Goal: Transaction & Acquisition: Subscribe to service/newsletter

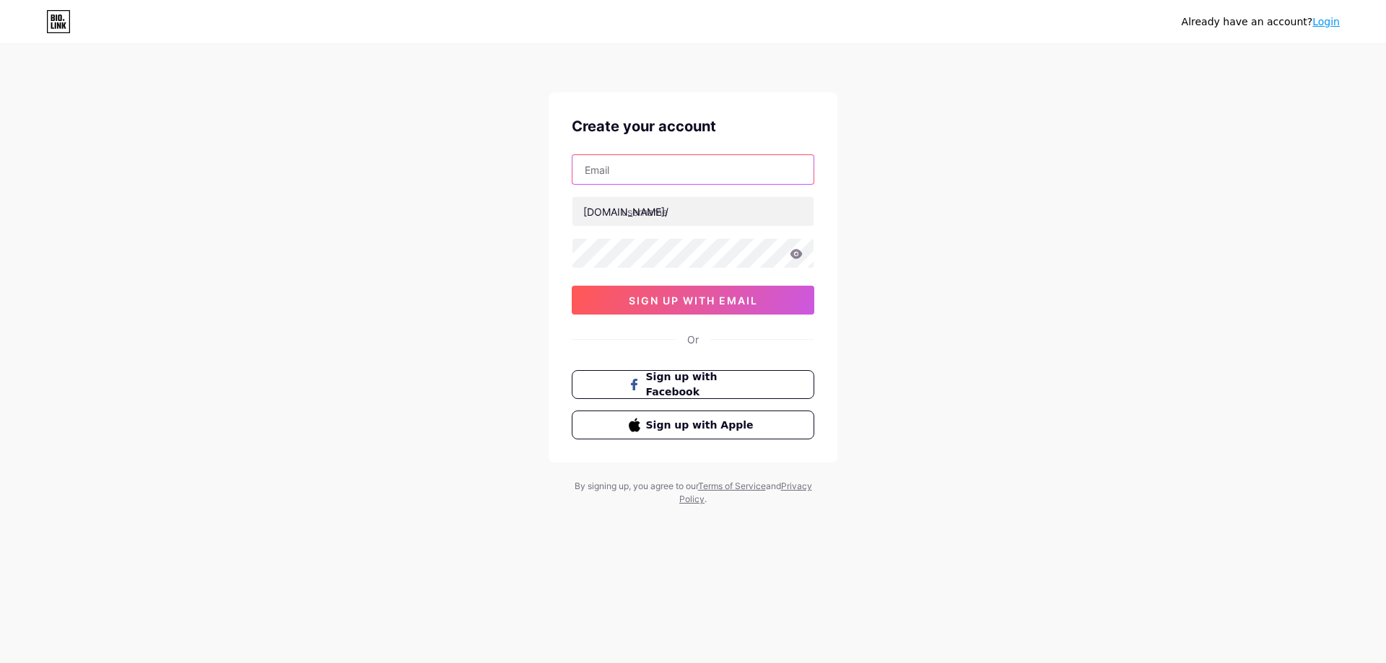
click at [645, 175] on input "text" at bounding box center [692, 169] width 241 height 29
type input "[EMAIL_ADDRESS][DOMAIN_NAME]"
click at [709, 211] on input "text" at bounding box center [692, 211] width 241 height 29
paste input "becomethewaypsychotherapy"
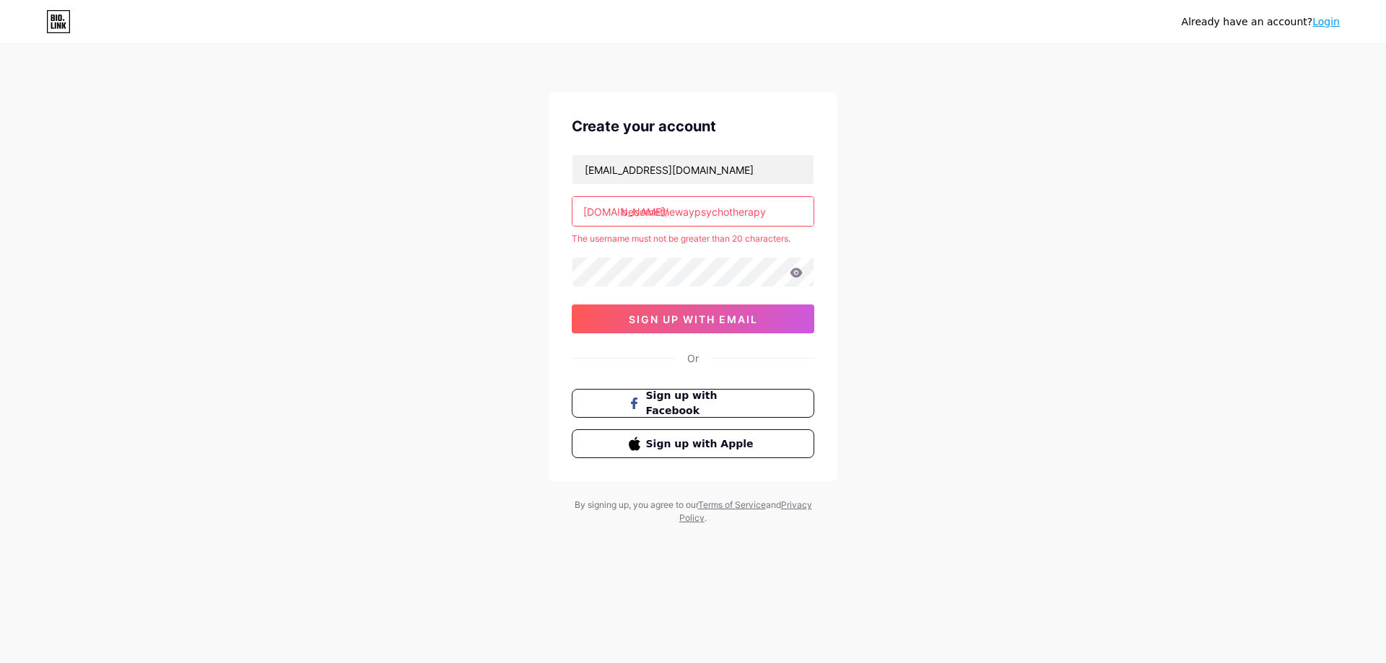
drag, startPoint x: 785, startPoint y: 217, endPoint x: 752, endPoint y: 228, distance: 35.2
click at [752, 228] on div "[EMAIL_ADDRESS][DOMAIN_NAME] [DOMAIN_NAME]/ becomethewaypsychotherapy The usern…" at bounding box center [693, 243] width 243 height 179
click at [919, 289] on div "Already have an account? Login Create your account [EMAIL_ADDRESS][DOMAIN_NAME]…" at bounding box center [693, 285] width 1386 height 571
click at [781, 222] on input "becomethewaypsychother" at bounding box center [692, 211] width 241 height 29
click at [882, 236] on div "Already have an account? Login Create your account [EMAIL_ADDRESS][DOMAIN_NAME]…" at bounding box center [693, 285] width 1386 height 571
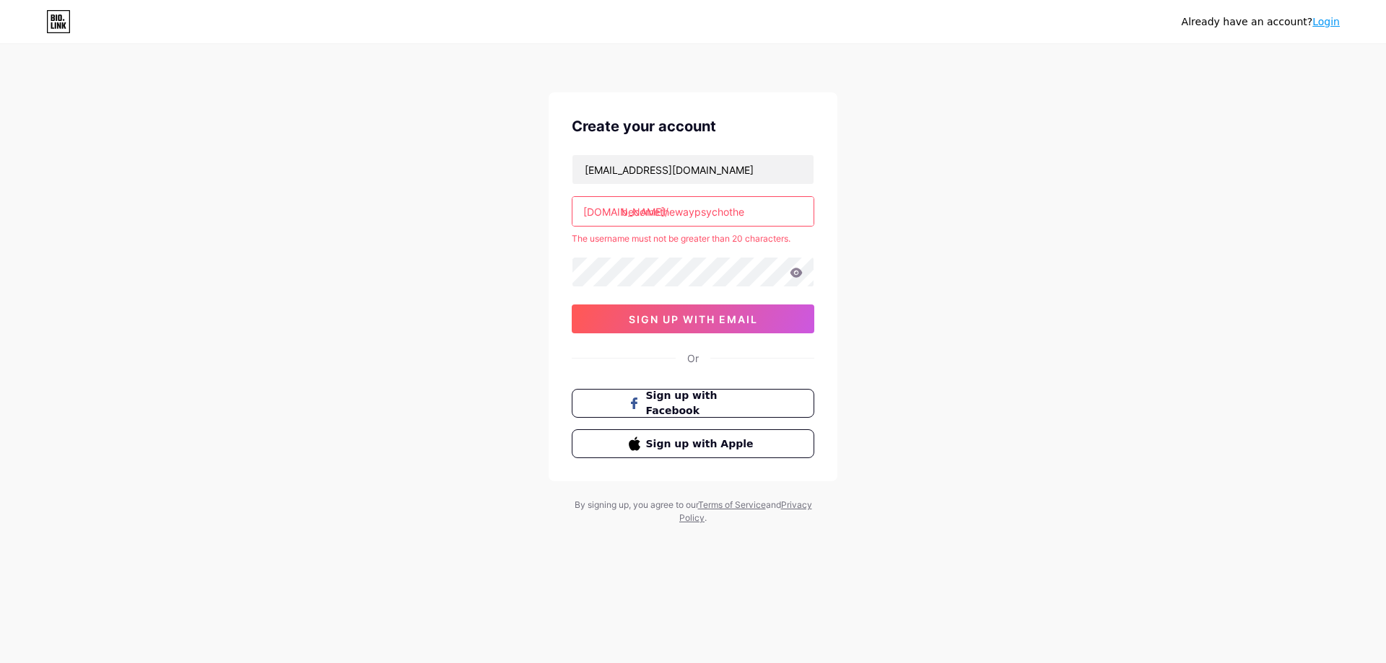
click at [786, 220] on input "becomethewaypsychothe" at bounding box center [692, 211] width 241 height 29
click at [866, 256] on div "Already have an account? Login Create your account [EMAIL_ADDRESS][DOMAIN_NAME]…" at bounding box center [693, 285] width 1386 height 571
click at [758, 216] on input "becomethewaypsychoth" at bounding box center [692, 211] width 241 height 29
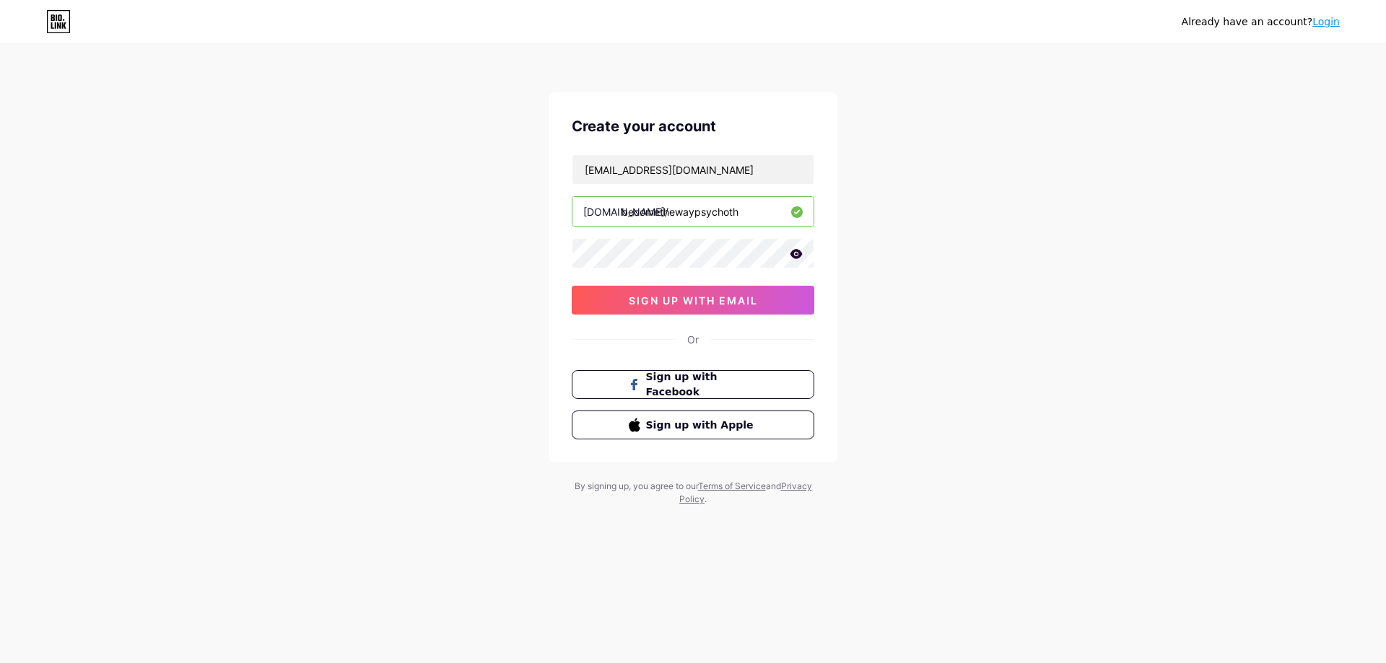
click at [972, 313] on div "Already have an account? Login Create your account [EMAIL_ADDRESS][DOMAIN_NAME]…" at bounding box center [693, 276] width 1386 height 552
click at [751, 214] on input "becomethewaypsychoth" at bounding box center [692, 211] width 241 height 29
type input "becomethewaypsycho"
click at [901, 286] on div "Already have an account? Login Create your account [EMAIL_ADDRESS][DOMAIN_NAME]…" at bounding box center [693, 276] width 1386 height 552
click at [710, 293] on button "sign up with email" at bounding box center [693, 300] width 243 height 29
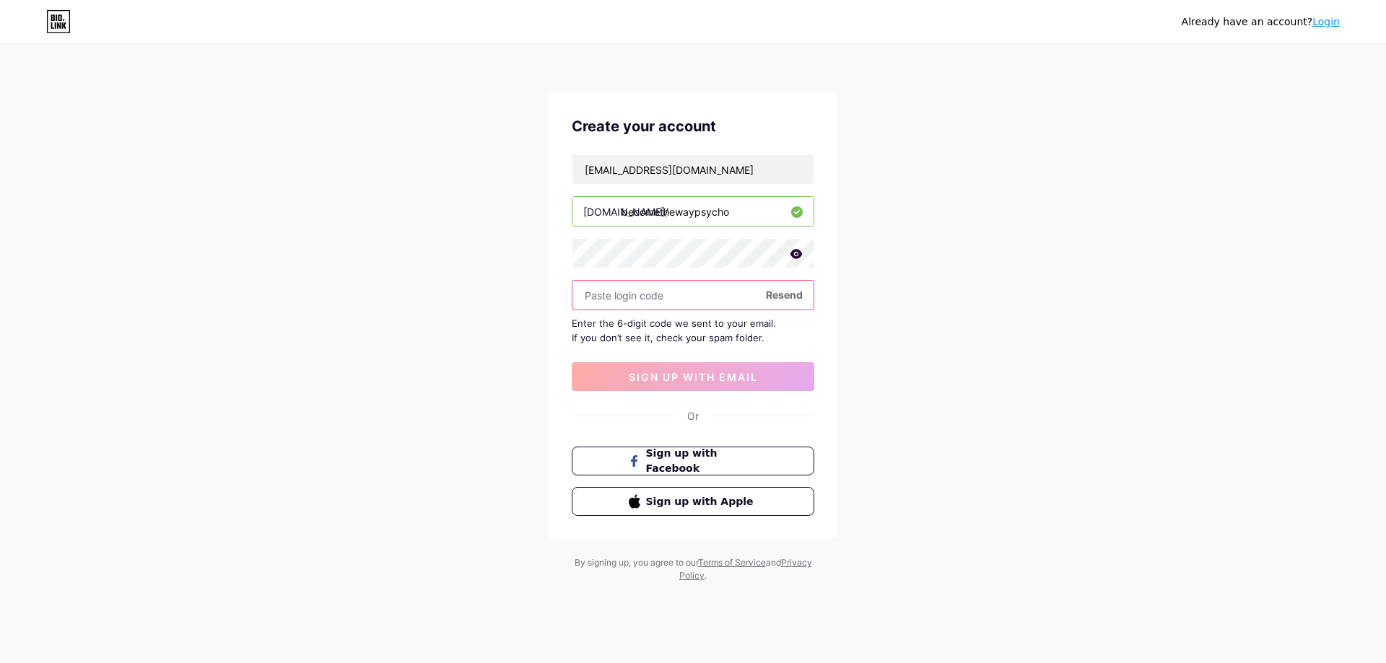
paste input "719765"
type input "719765"
click at [682, 373] on span "sign up with email" at bounding box center [693, 377] width 129 height 12
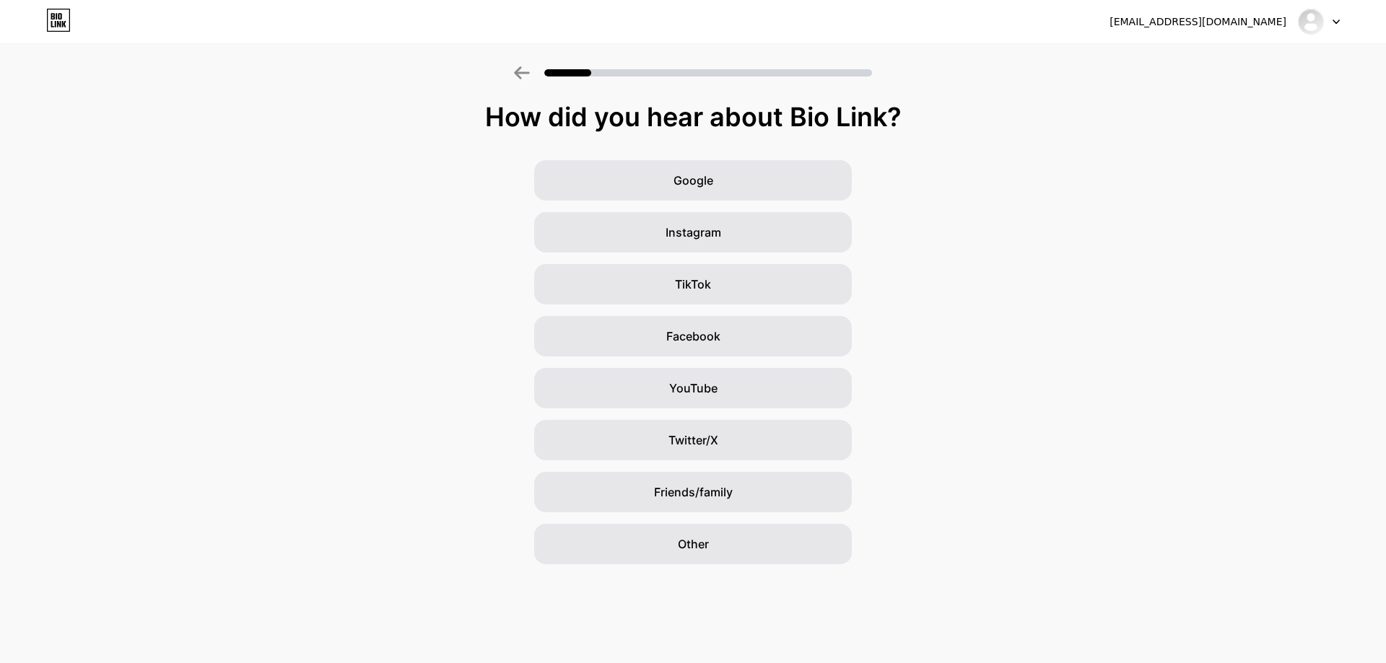
click at [649, 279] on div "TikTok" at bounding box center [693, 284] width 318 height 40
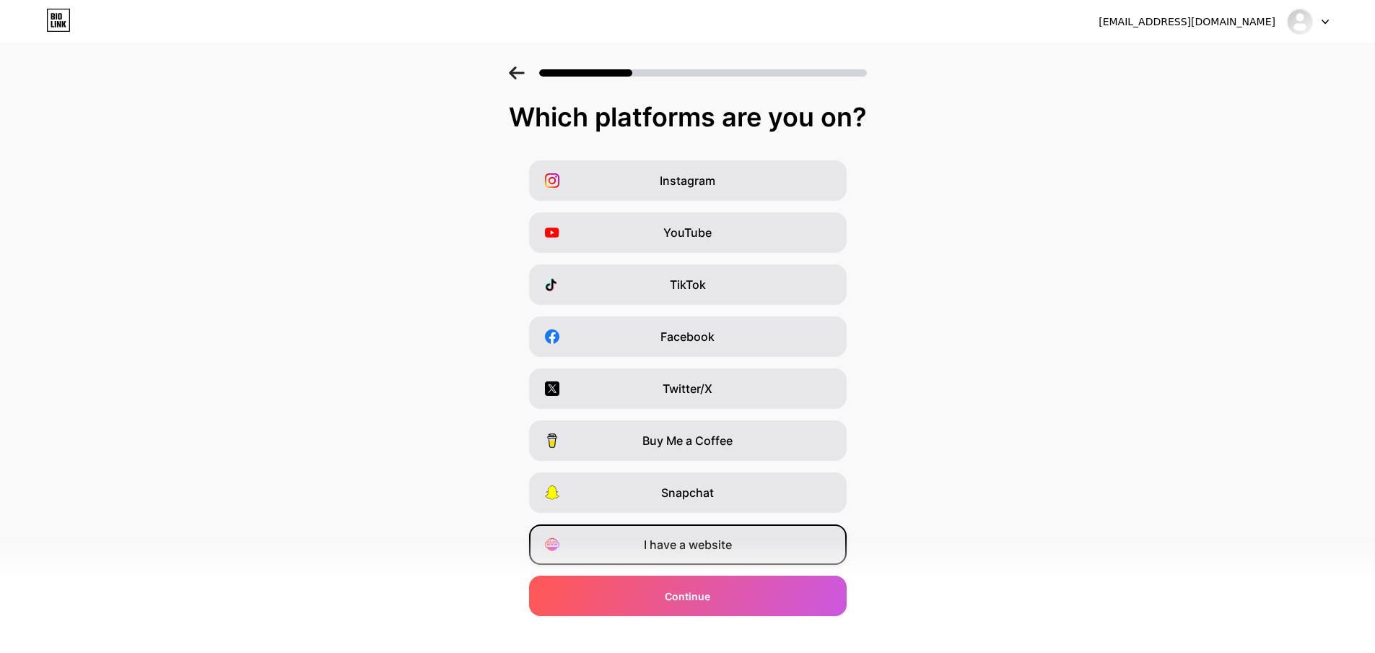
click at [705, 540] on span "I have a website" at bounding box center [688, 544] width 88 height 17
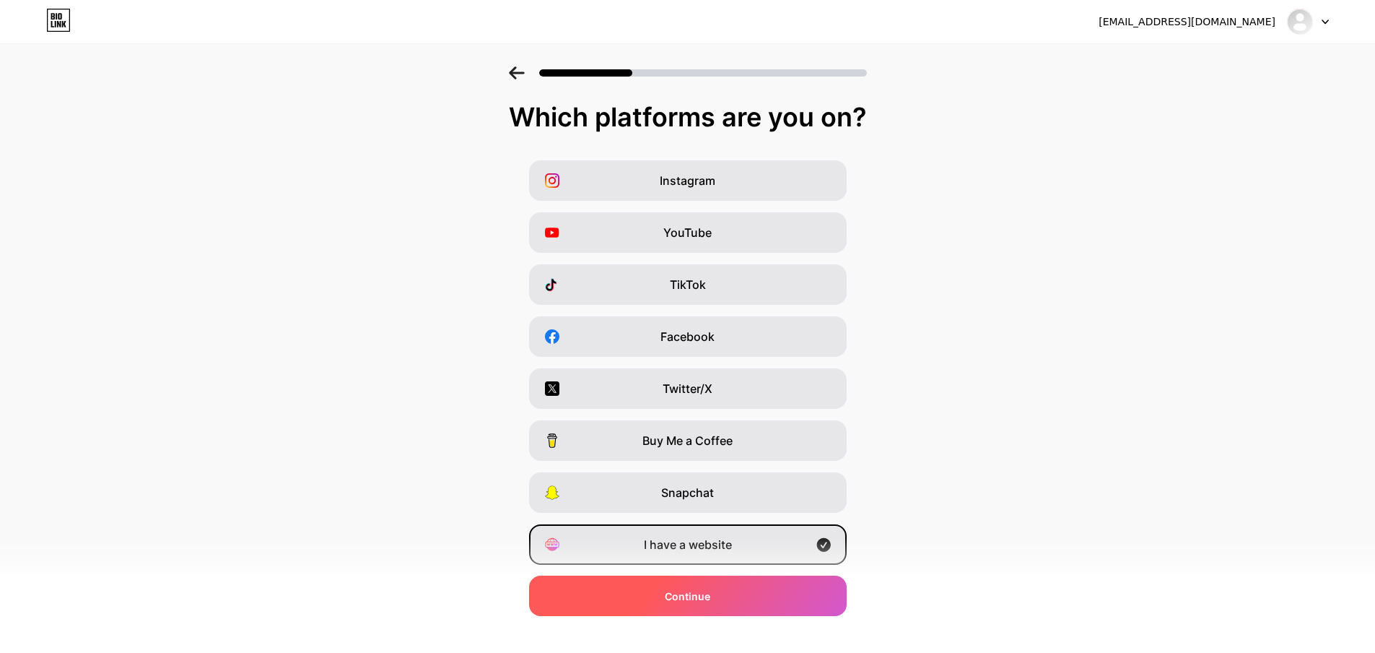
click at [710, 593] on span "Continue" at bounding box center [687, 595] width 45 height 15
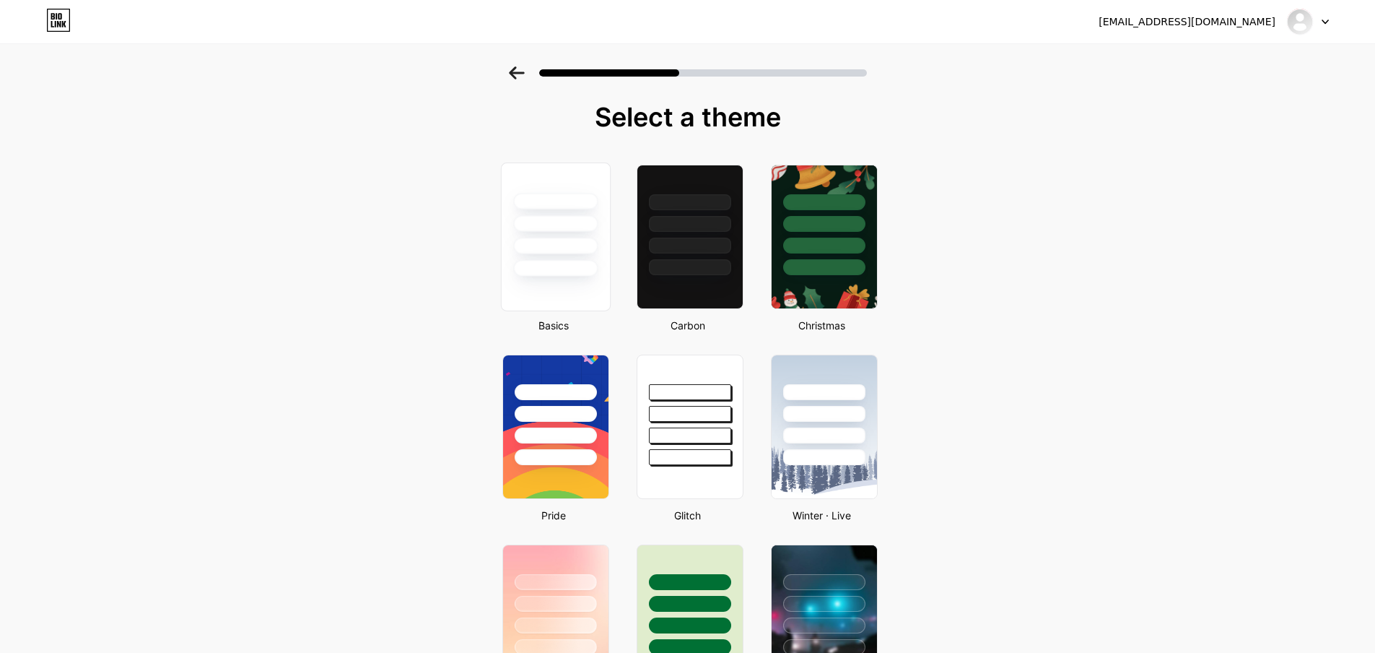
click at [579, 260] on div at bounding box center [555, 268] width 84 height 17
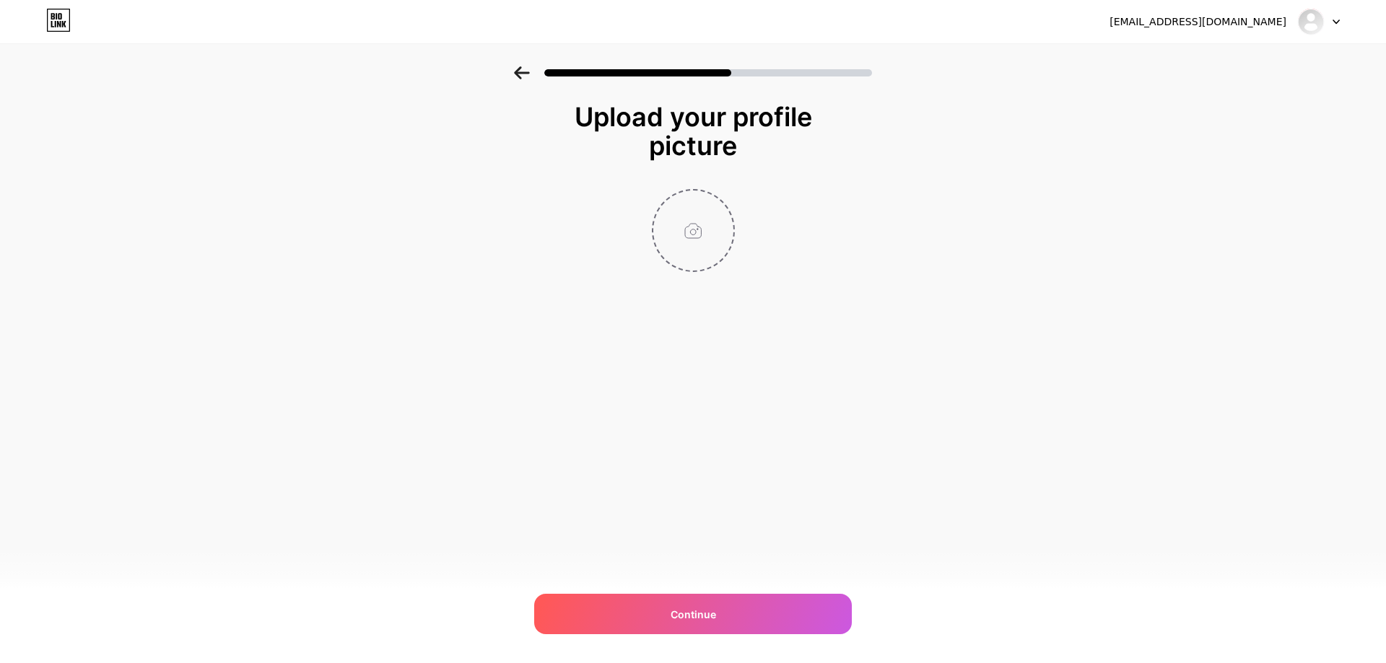
click at [708, 252] on input "file" at bounding box center [693, 231] width 80 height 80
type input "C:\fakepath\Untitled design - 2025-09-11T202303.330.jpg"
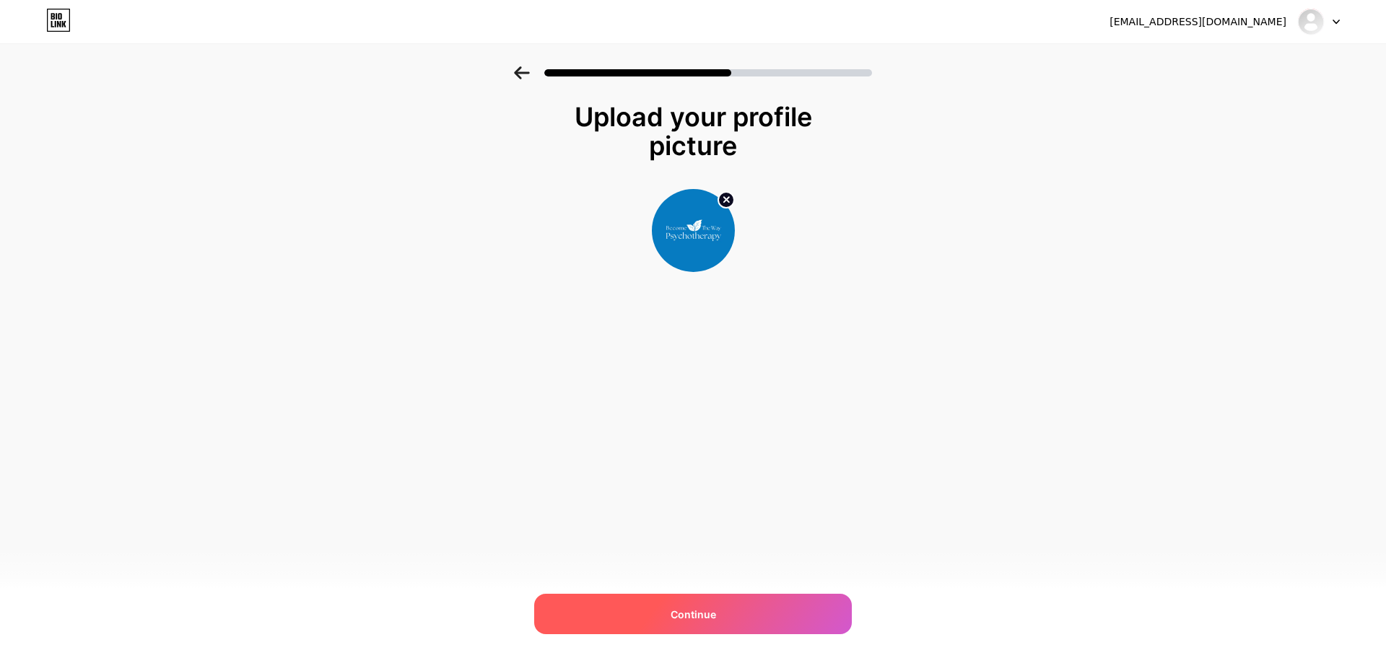
click at [769, 606] on div "Continue" at bounding box center [693, 614] width 318 height 40
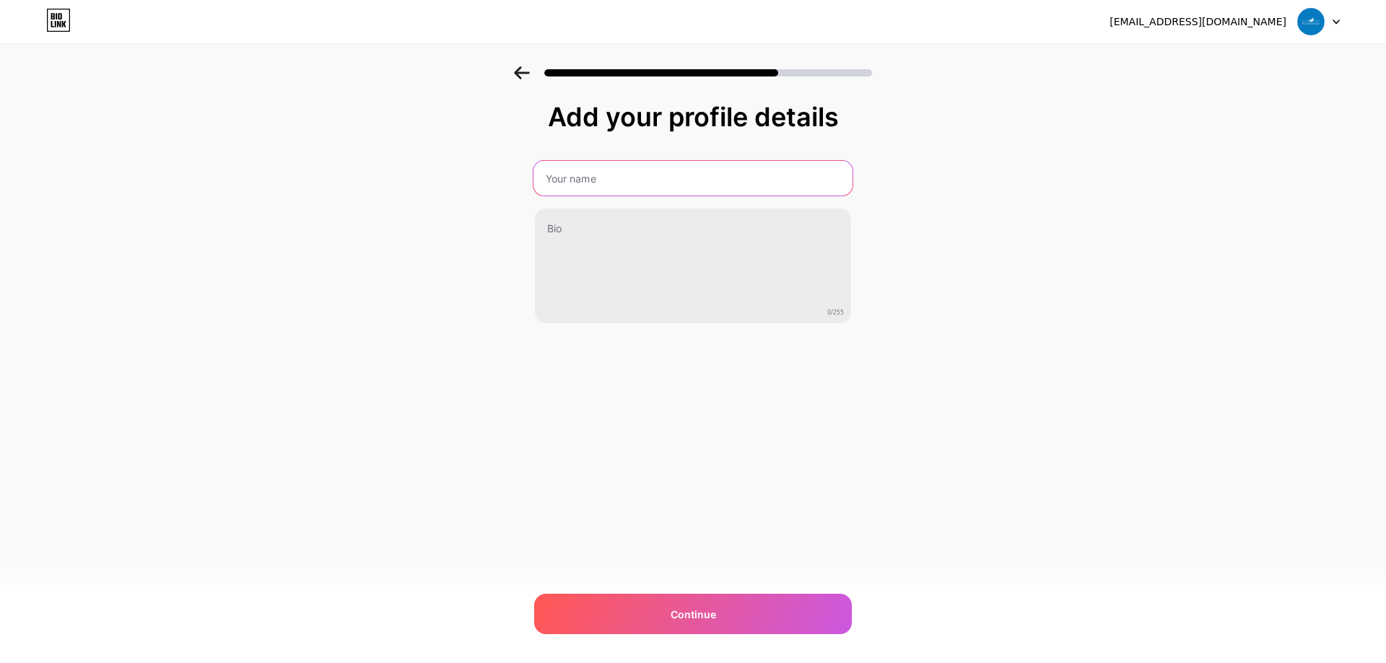
click at [672, 163] on input "text" at bounding box center [693, 178] width 319 height 35
paste input "Become The Way Psychotherapy"
type input "Become The Way Psychotherapy"
click at [497, 235] on div "Add your profile details Become The Way Psychotherapy 0/255 Continue Error" at bounding box center [693, 231] width 1386 height 330
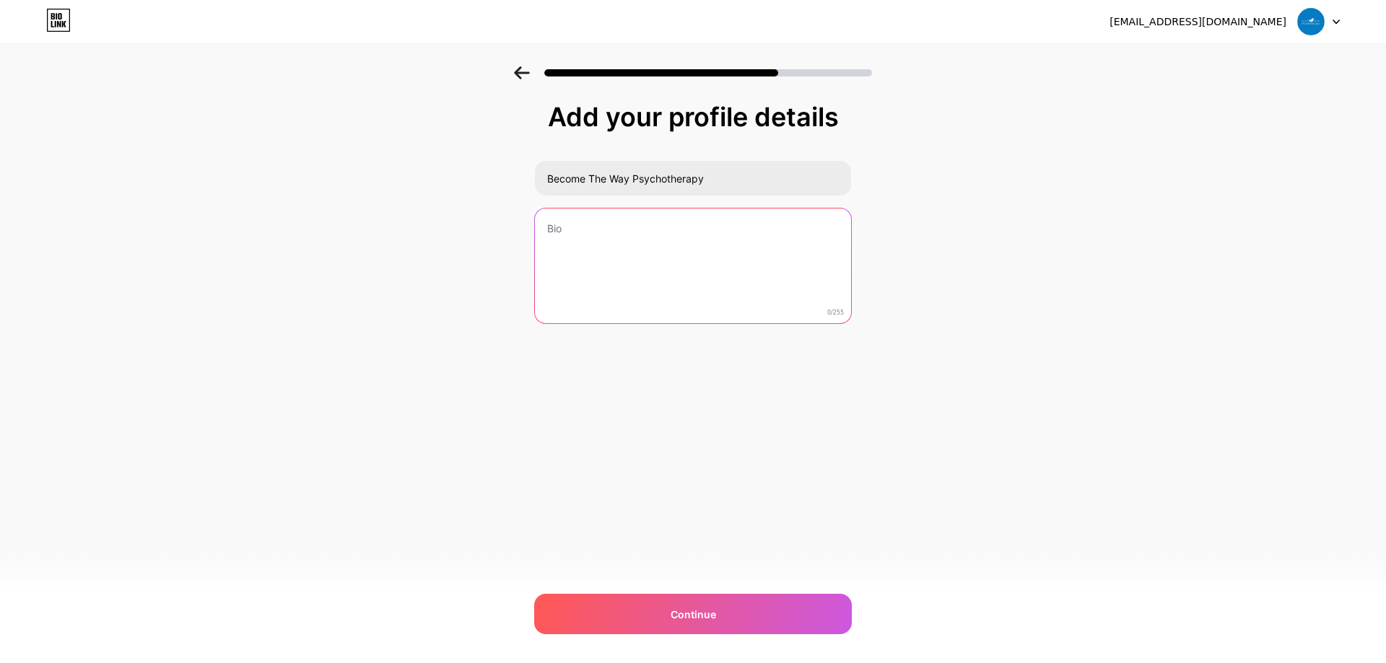
click at [674, 236] on textarea at bounding box center [693, 267] width 316 height 116
paste textarea "Access trusted “online therapy [US_STATE]” through becomethewaypsychotherapy. O…"
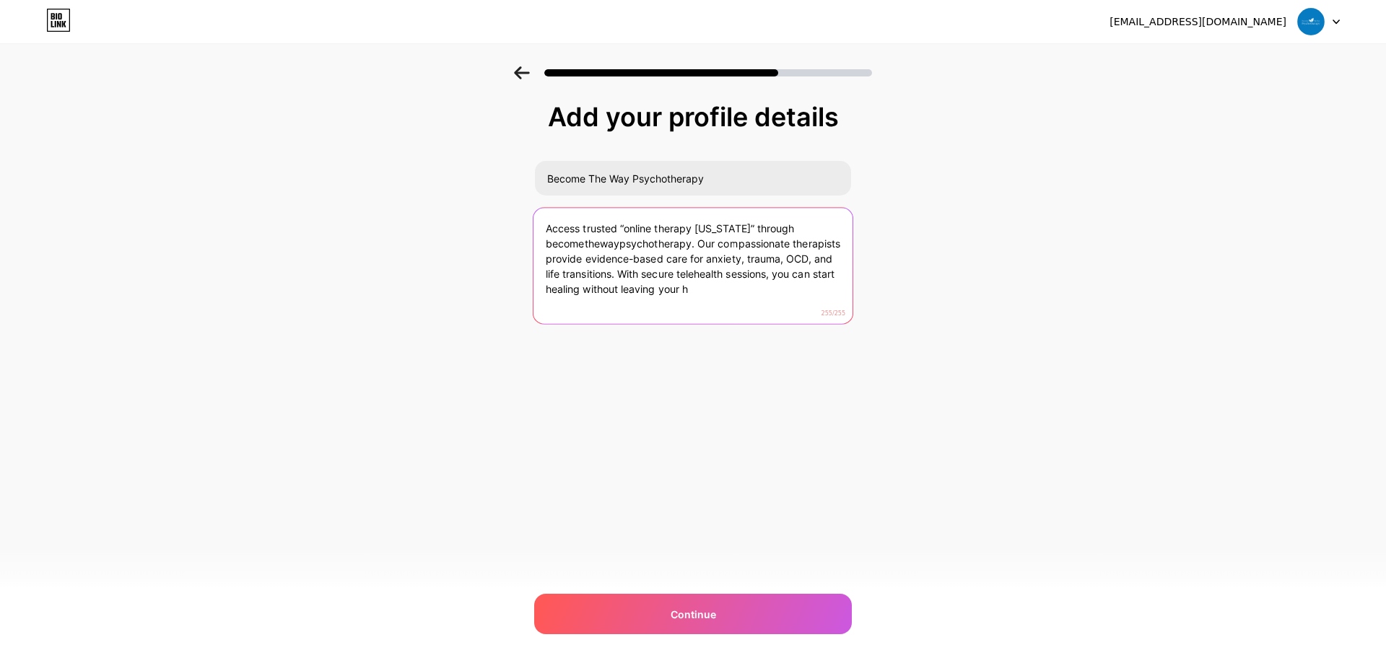
click at [757, 300] on textarea "Access trusted “online therapy [US_STATE]” through becomethewaypsychotherapy. O…" at bounding box center [693, 267] width 319 height 118
paste textarea "Online Therapy [US_STATE] for Accessible, Confidential Mental Health Care"
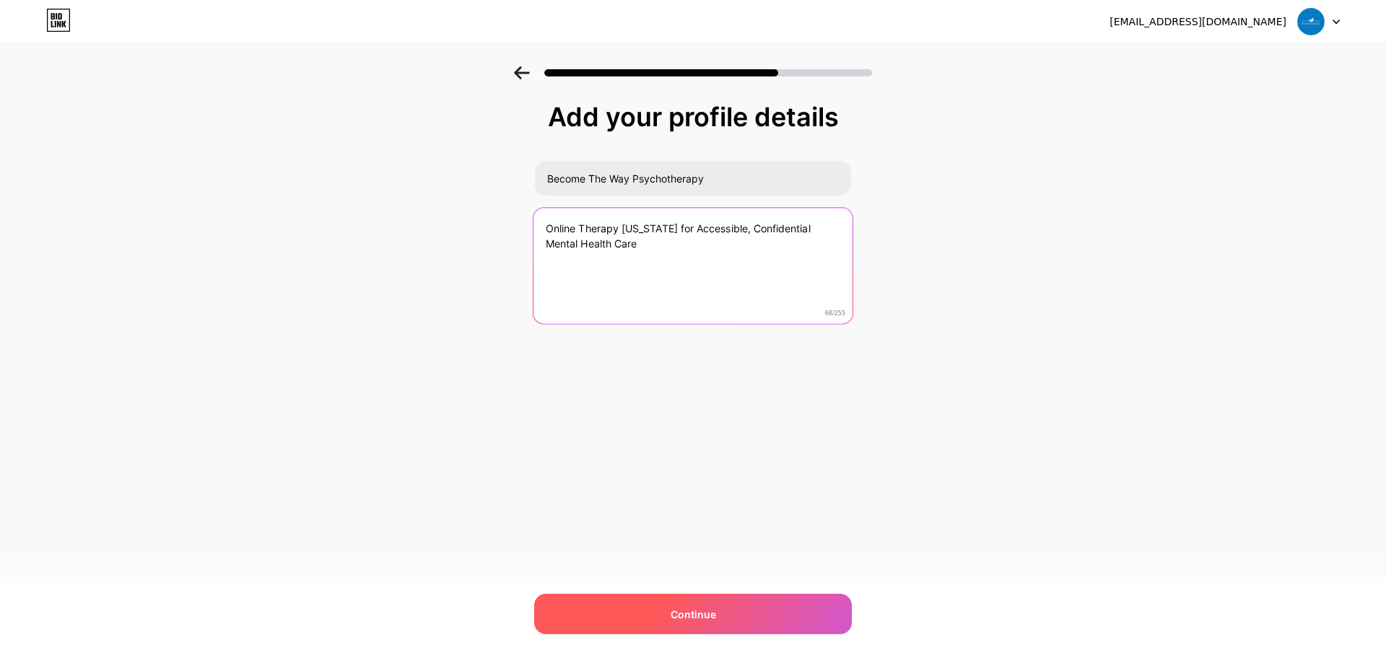
type textarea "Online Therapy [US_STATE] for Accessible, Confidential Mental Health Care"
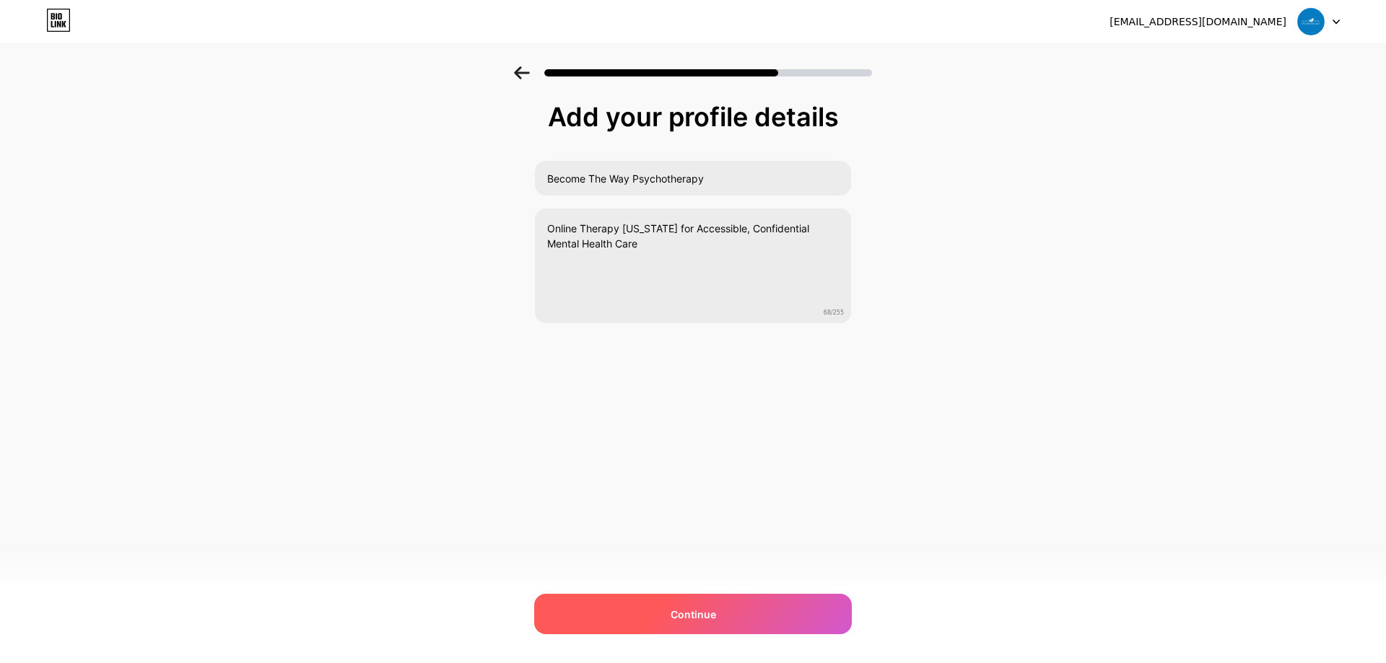
click at [723, 611] on div "Continue" at bounding box center [693, 614] width 318 height 40
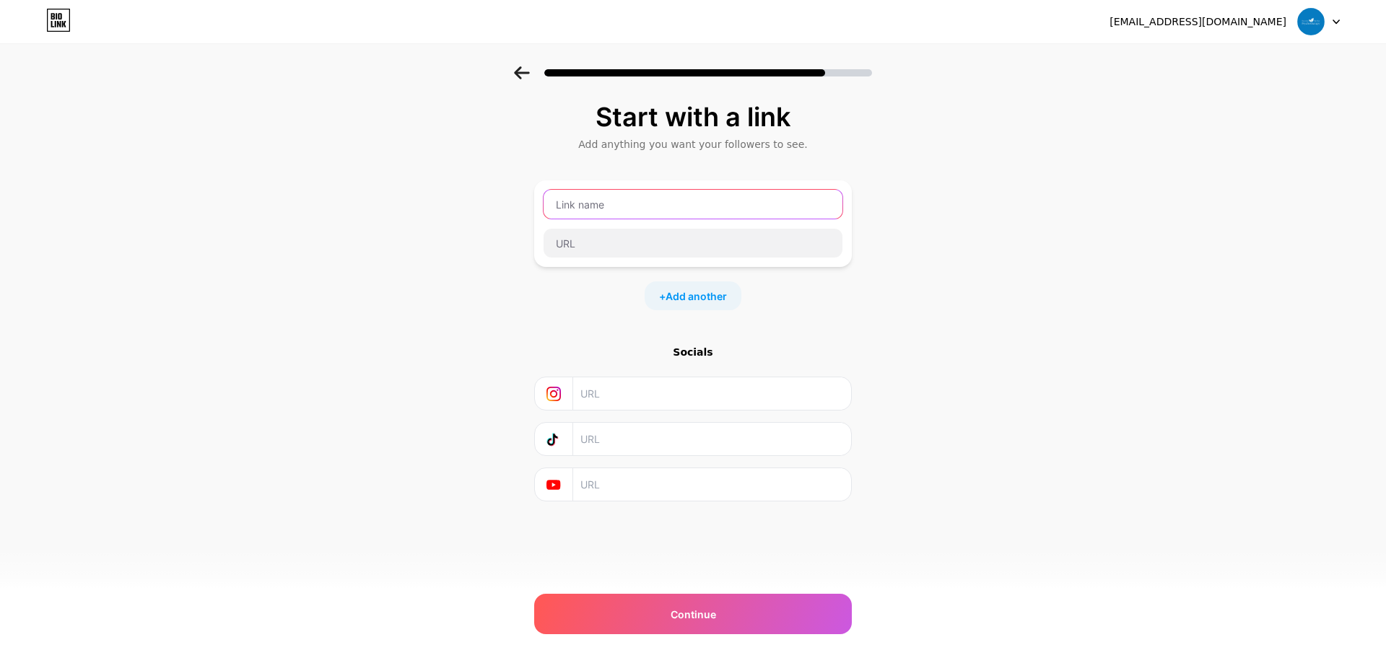
click at [626, 204] on input "text" at bounding box center [693, 204] width 299 height 29
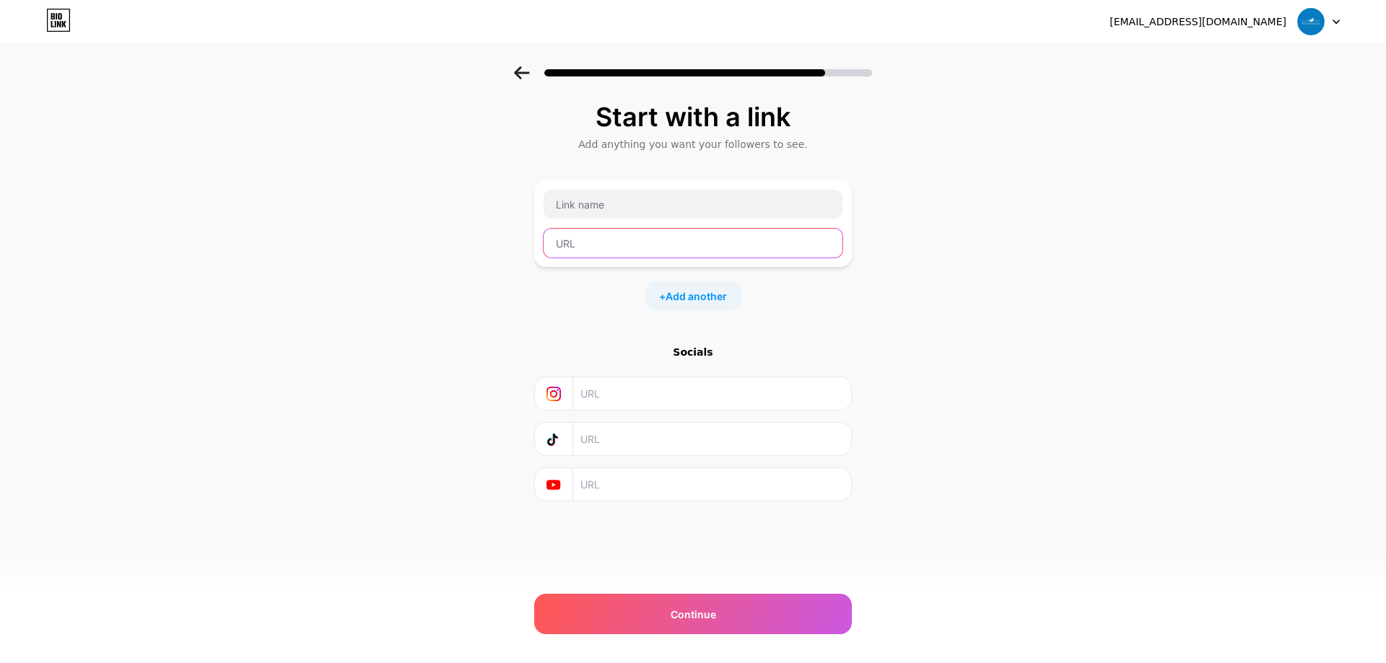
click at [643, 251] on input "text" at bounding box center [693, 243] width 299 height 29
paste input "[URL][DOMAIN_NAME]"
type input "[URL][DOMAIN_NAME]"
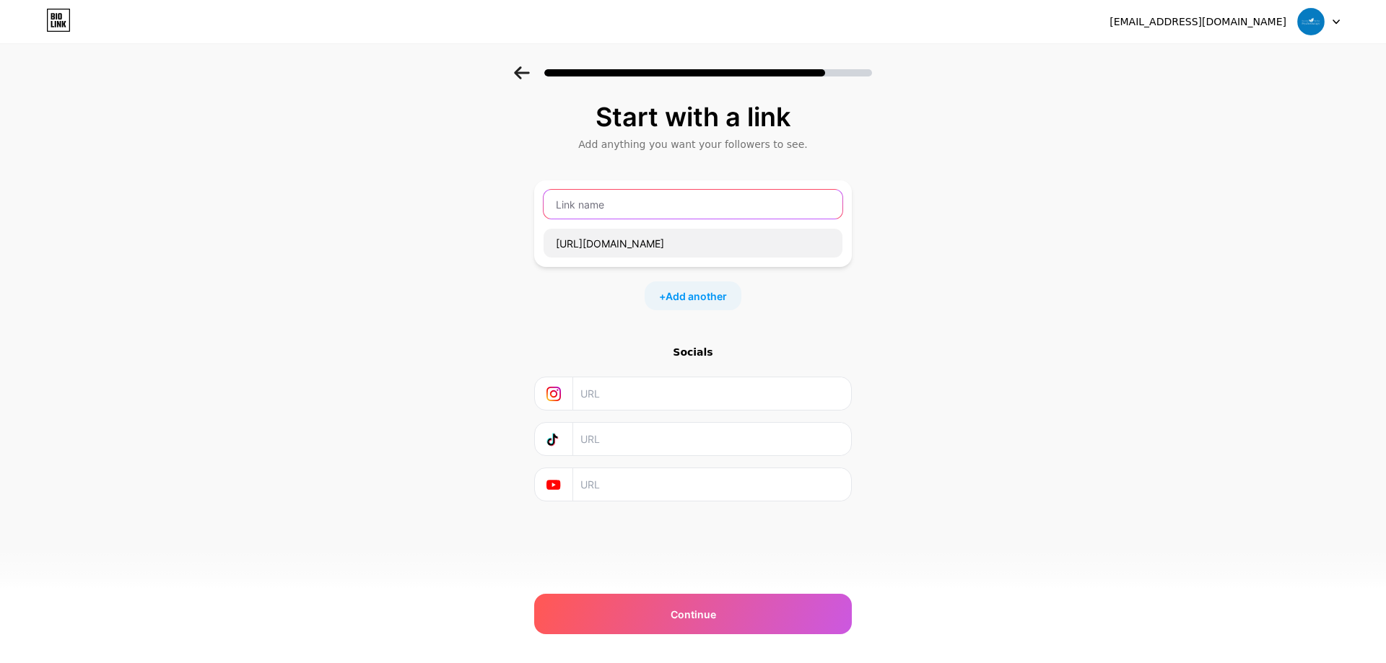
click at [643, 203] on input "text" at bounding box center [693, 204] width 299 height 29
paste input "Online therapy [US_STATE]"
type input "Online therapy [US_STATE]"
click at [1022, 310] on div "Start with a link Add anything you want your followers to see. Online therapy […" at bounding box center [693, 320] width 1386 height 508
click at [630, 403] on input "text" at bounding box center [711, 394] width 262 height 32
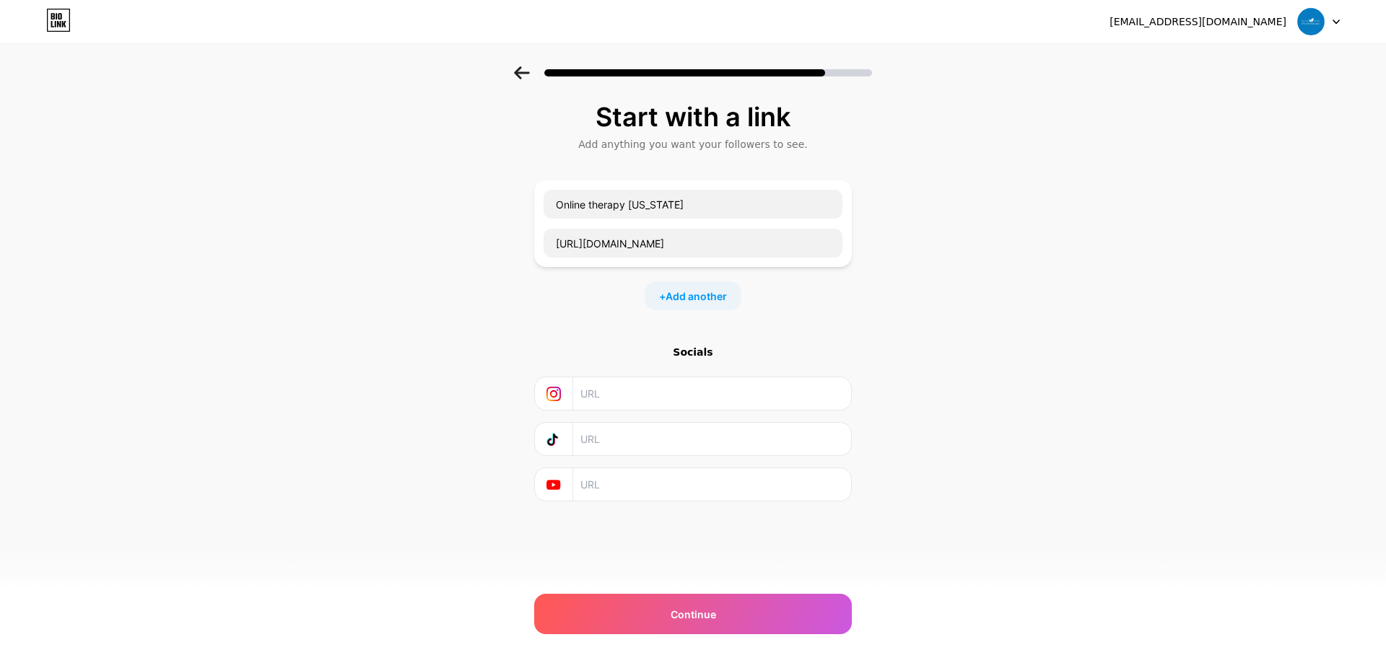
click at [648, 482] on input "text" at bounding box center [711, 485] width 262 height 32
paste input "[URL][DOMAIN_NAME]"
type input "[URL][DOMAIN_NAME]"
click at [645, 363] on div "Socials [URL][DOMAIN_NAME]" at bounding box center [693, 423] width 318 height 157
click at [640, 393] on input "text" at bounding box center [711, 394] width 262 height 32
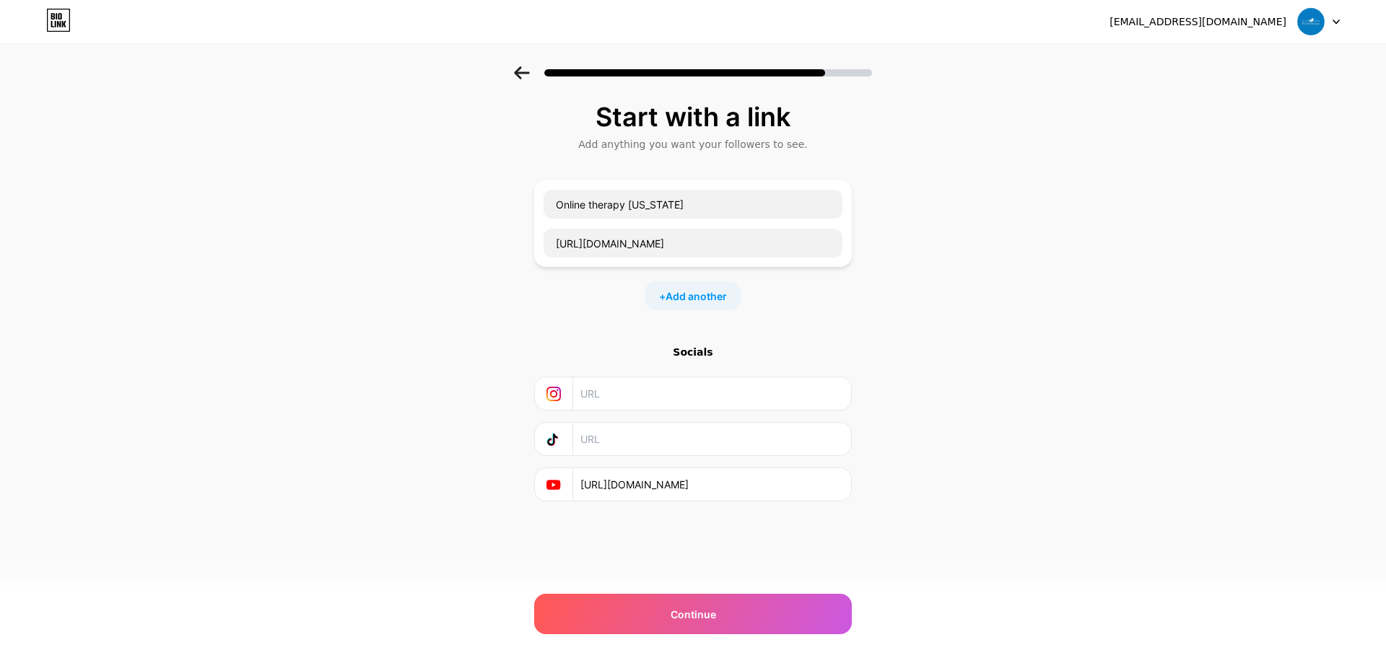
paste input "[URL][DOMAIN_NAME]"
type input "[URL][DOMAIN_NAME]"
click at [379, 497] on div "Start with a link Add anything you want your followers to see. Online therapy […" at bounding box center [693, 320] width 1386 height 508
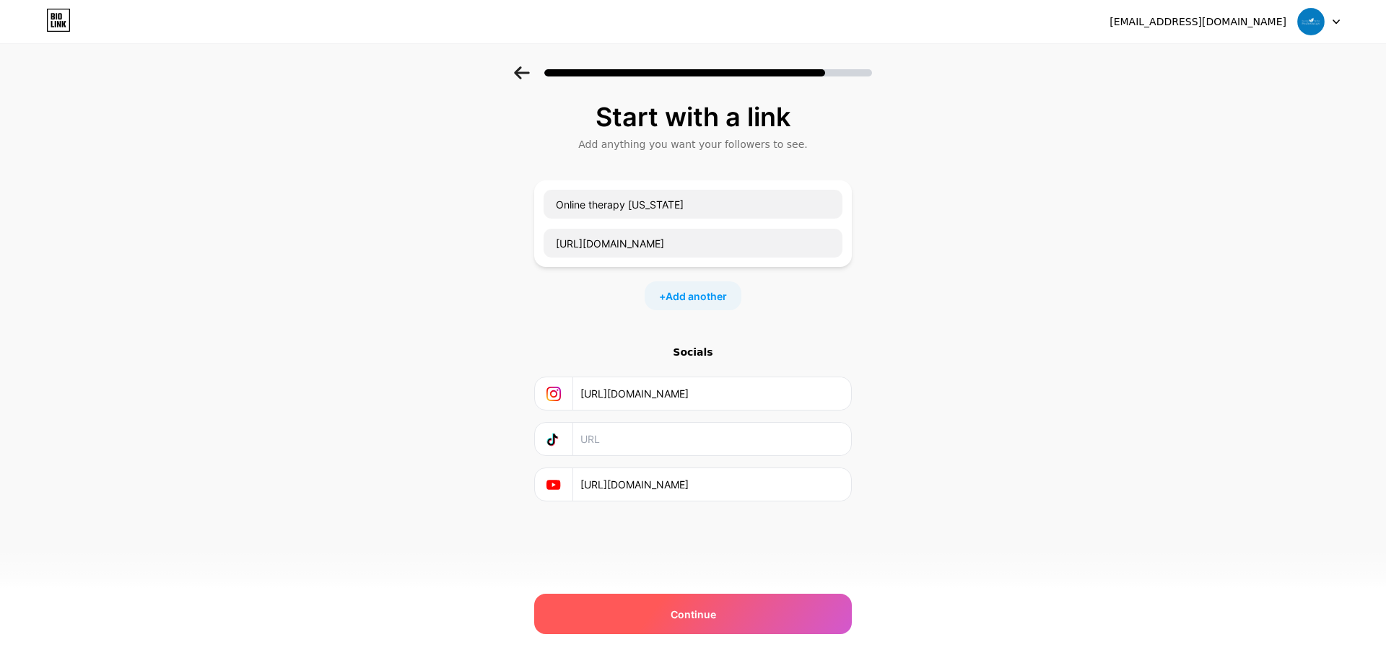
click at [687, 626] on div "Continue" at bounding box center [693, 614] width 318 height 40
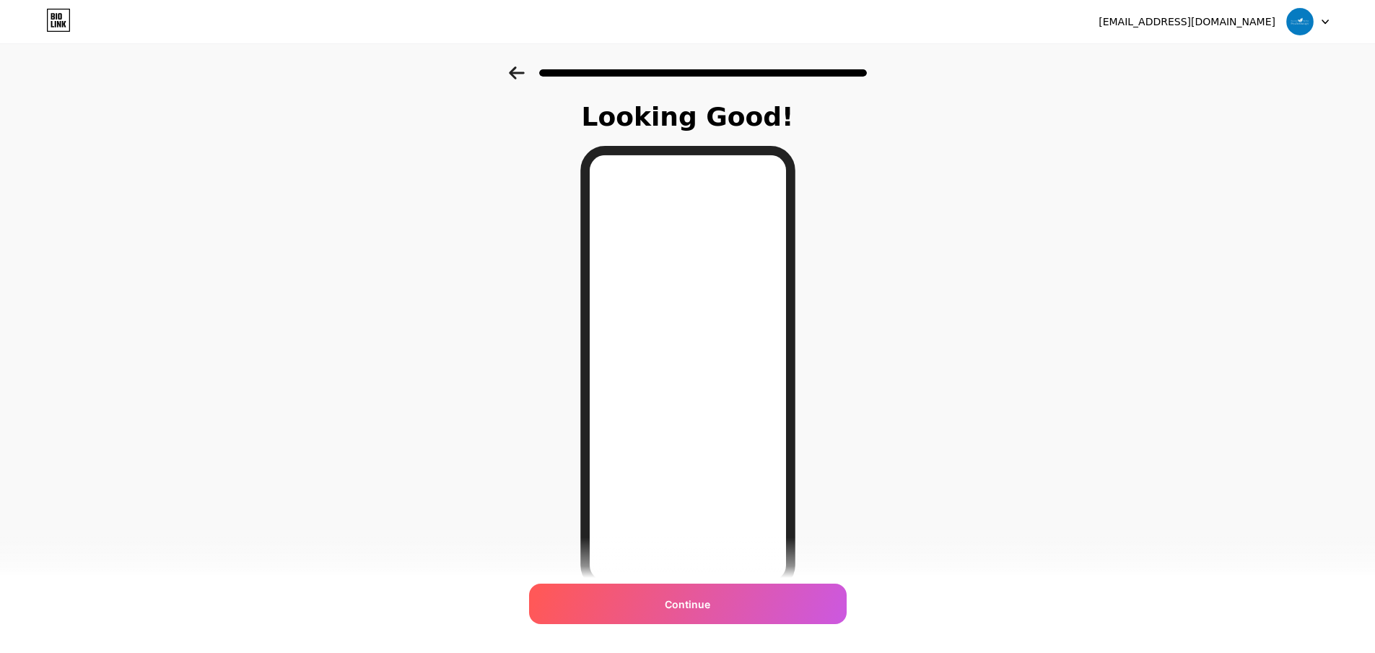
click at [710, 608] on span "Continue" at bounding box center [687, 603] width 45 height 15
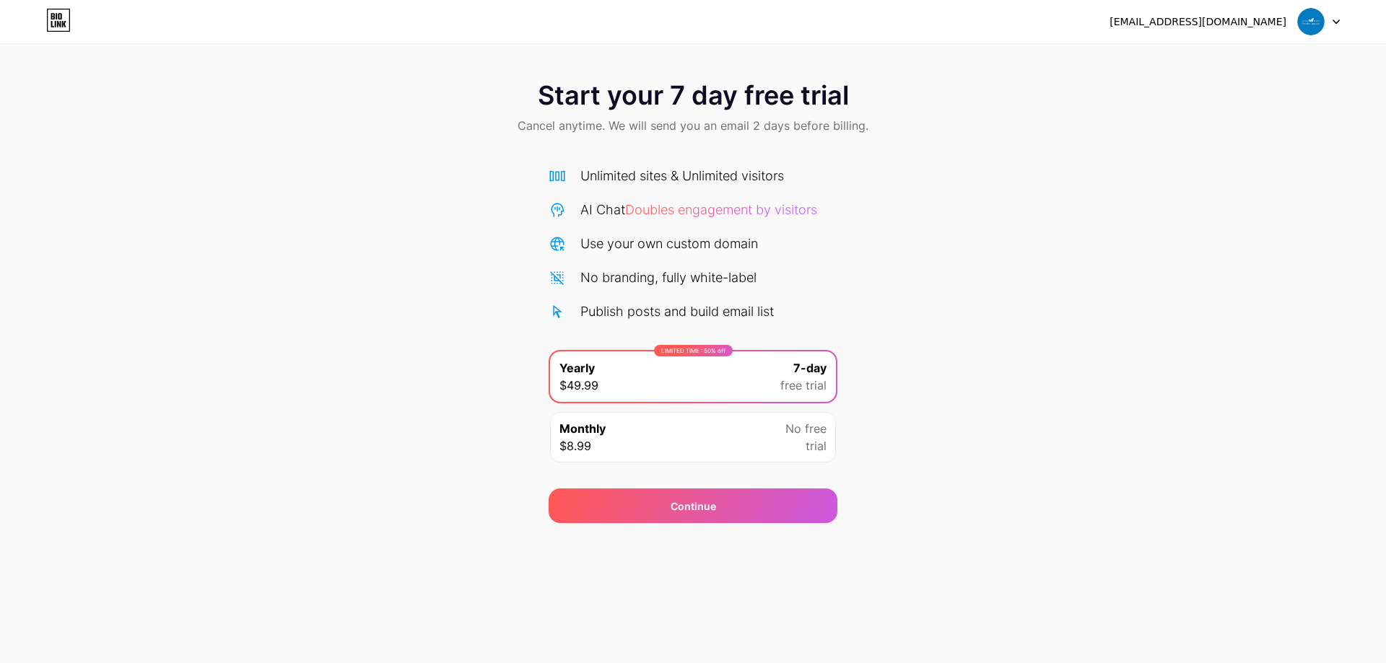
click at [1315, 12] on img at bounding box center [1310, 21] width 27 height 27
click at [48, 15] on icon at bounding box center [59, 20] width 22 height 22
click at [624, 443] on div "Monthly $8.99 No free trial" at bounding box center [693, 437] width 286 height 51
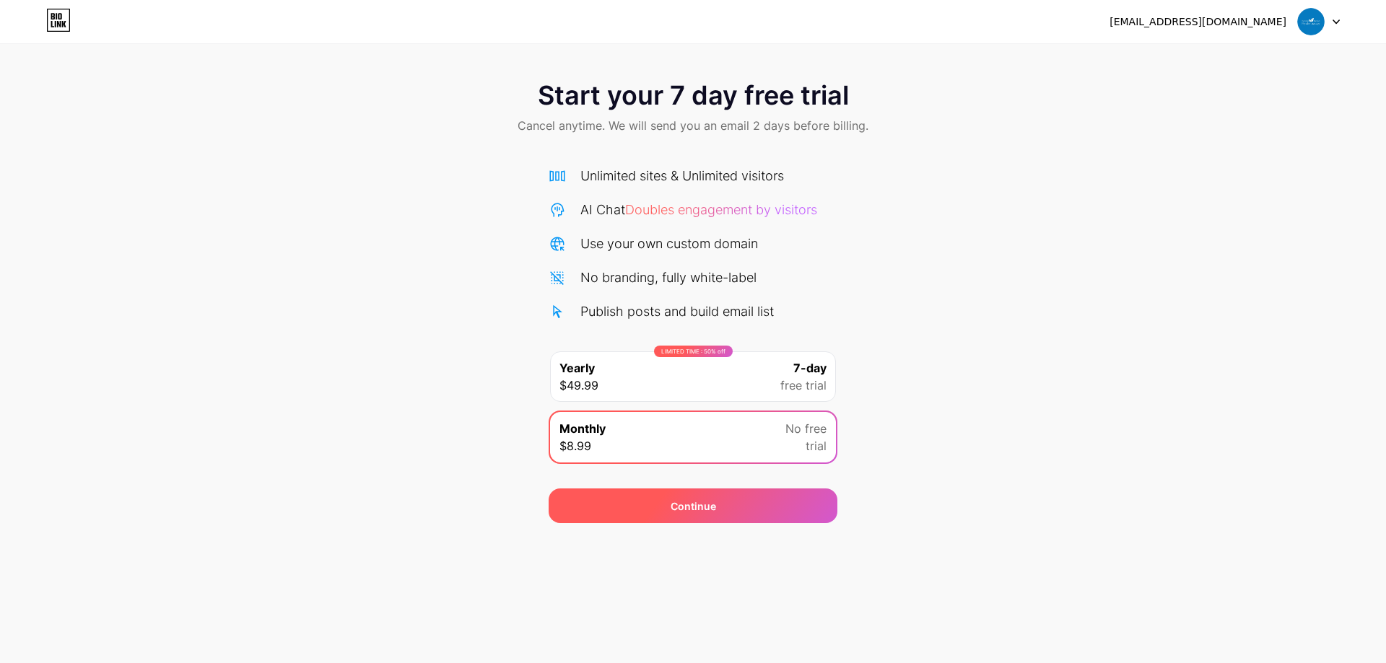
click at [695, 501] on div "Continue" at bounding box center [693, 506] width 45 height 15
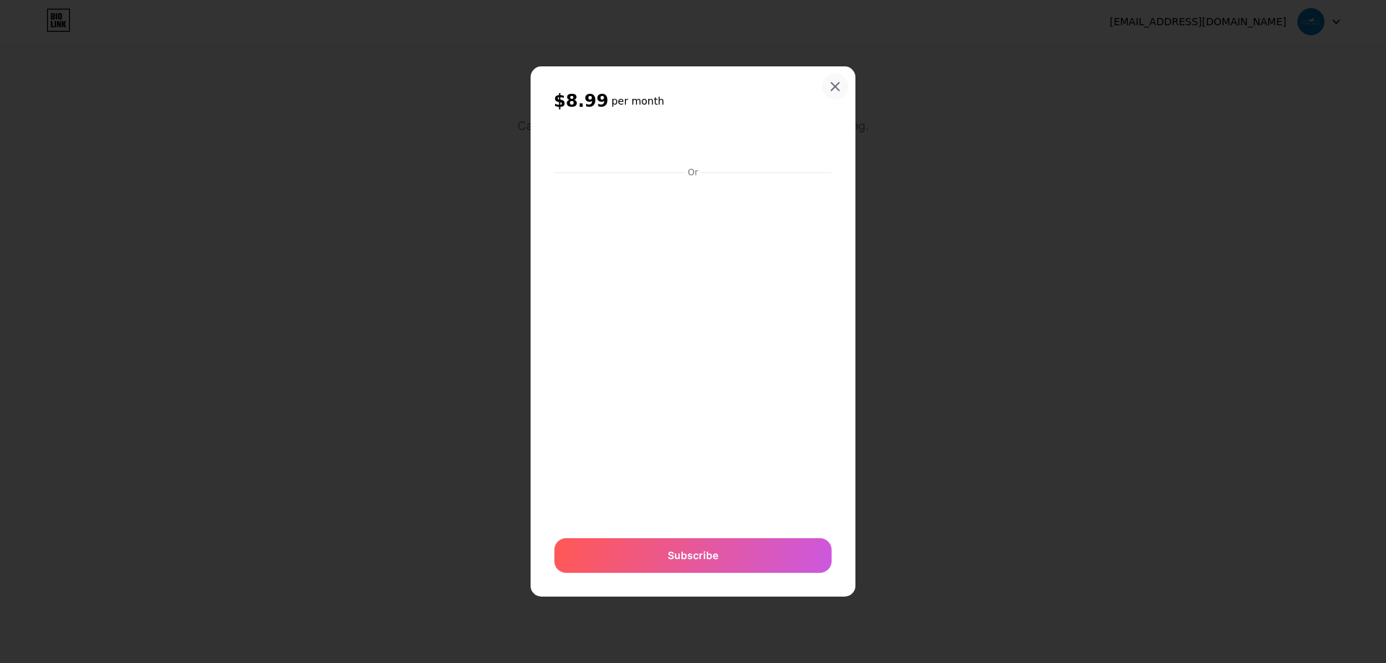
click at [832, 84] on icon at bounding box center [836, 87] width 8 height 8
